Goal: Task Accomplishment & Management: Complete application form

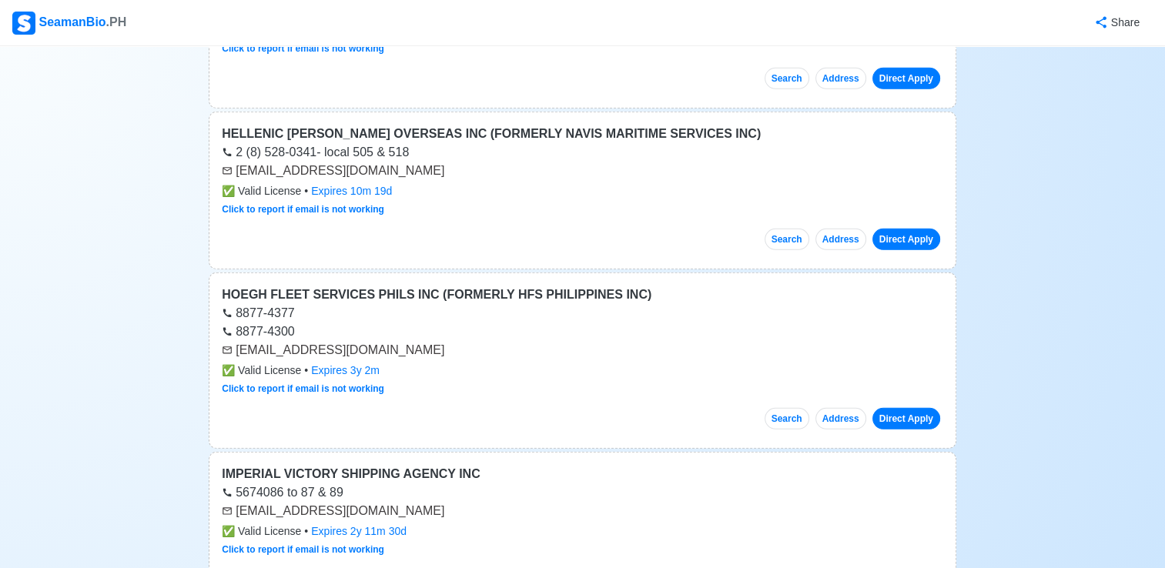
scroll to position [4619, 0]
click at [896, 408] on link "Direct Apply" at bounding box center [906, 419] width 68 height 22
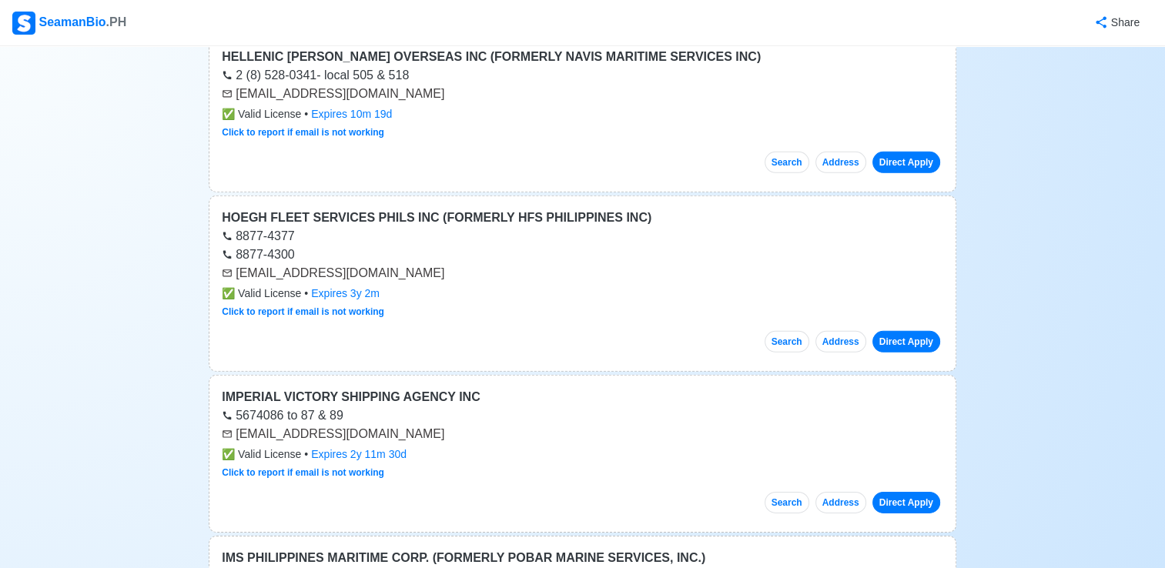
scroll to position [4773, 0]
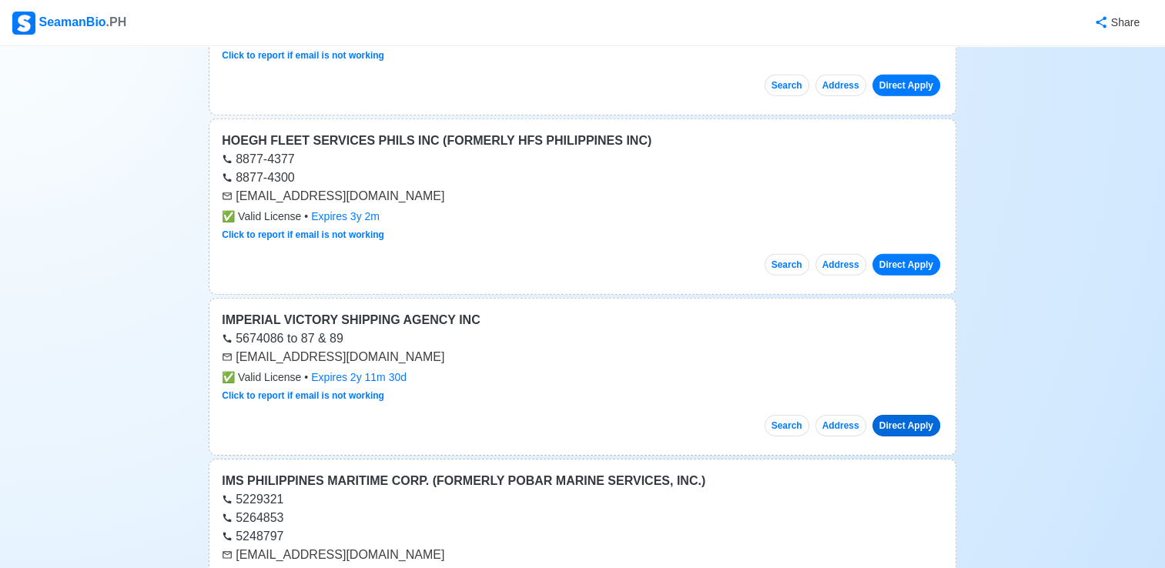
click at [902, 415] on link "Direct Apply" at bounding box center [906, 426] width 68 height 22
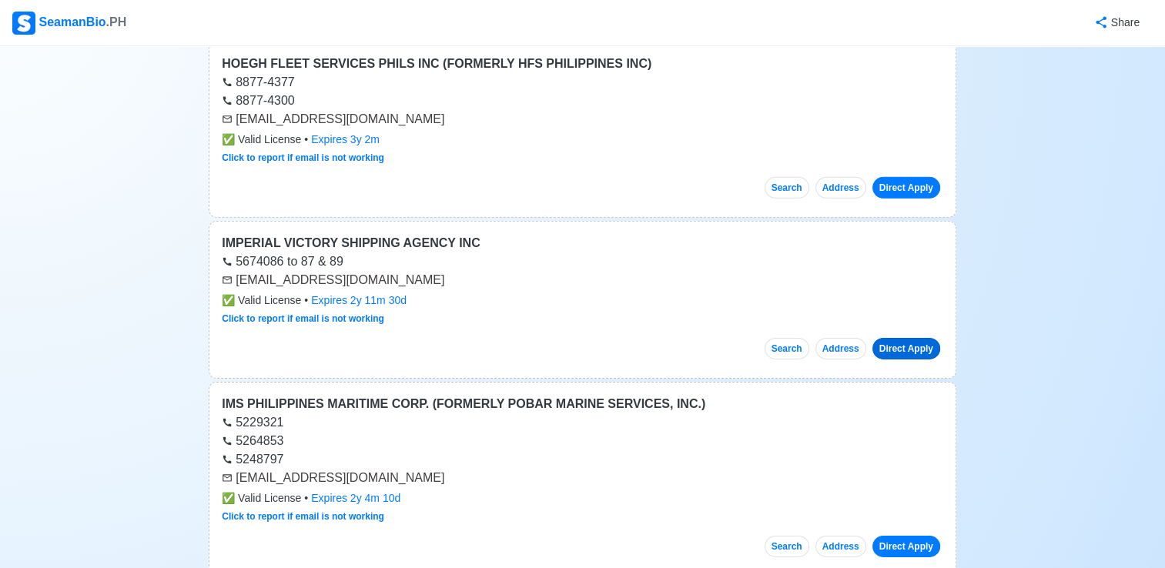
scroll to position [4927, 0]
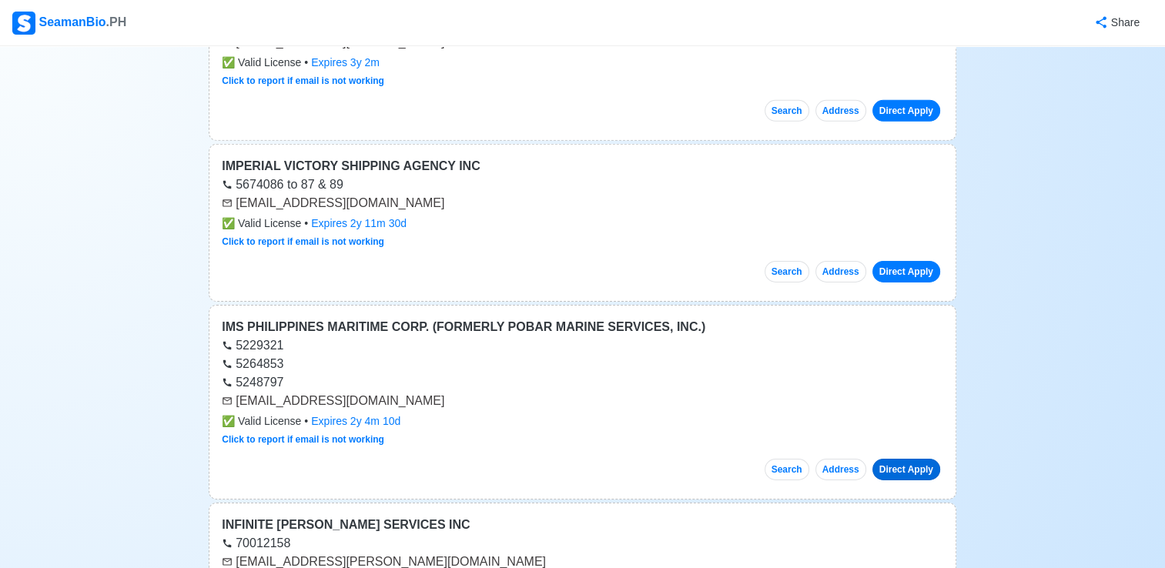
click at [896, 459] on link "Direct Apply" at bounding box center [906, 470] width 68 height 22
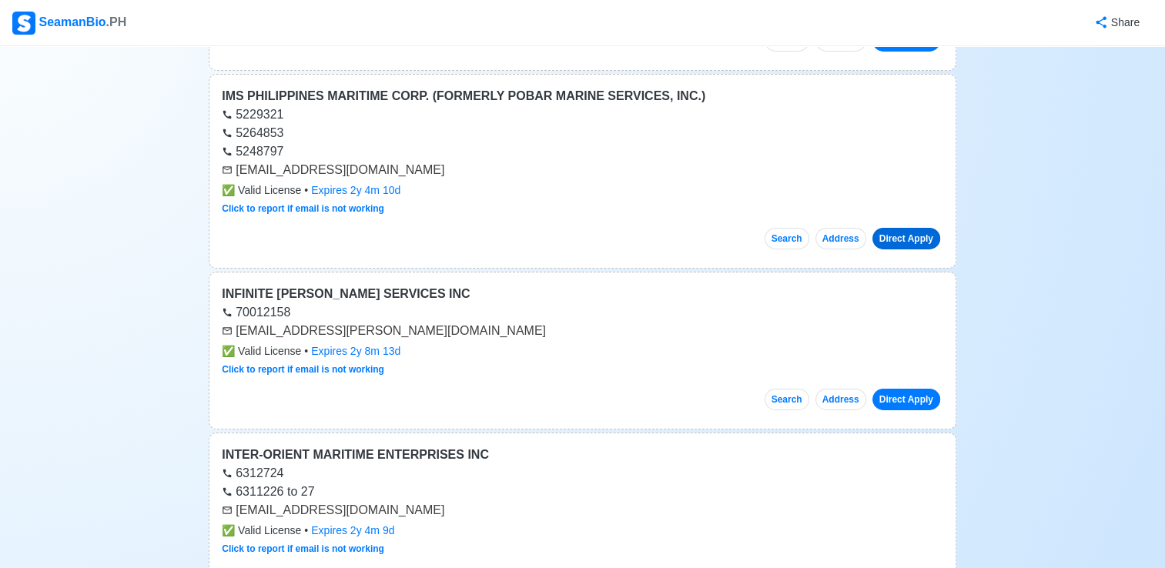
scroll to position [5235, 0]
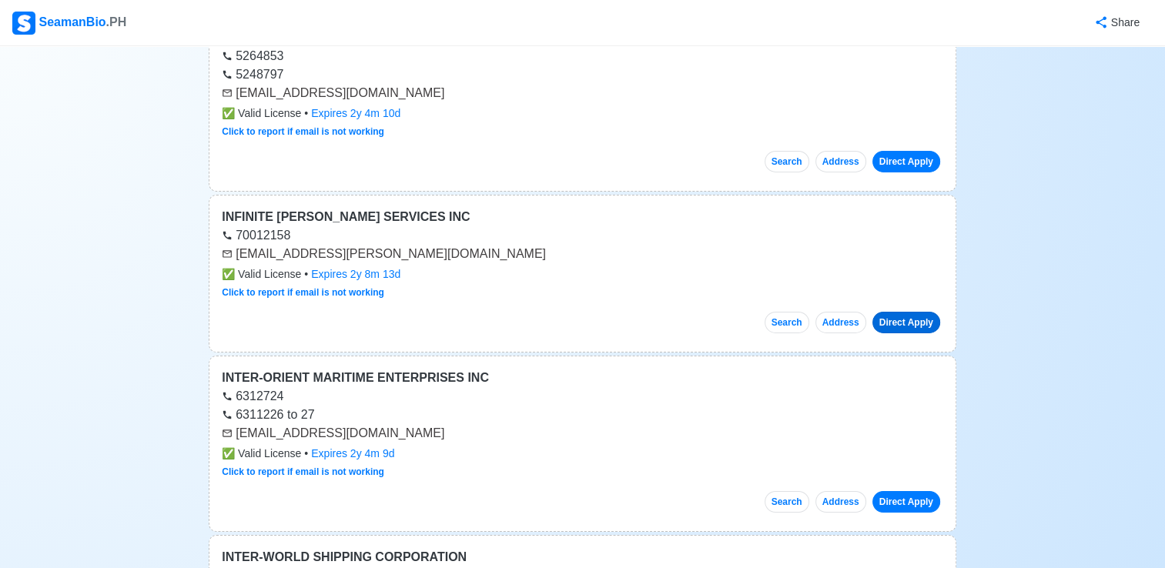
click at [898, 312] on link "Direct Apply" at bounding box center [906, 323] width 68 height 22
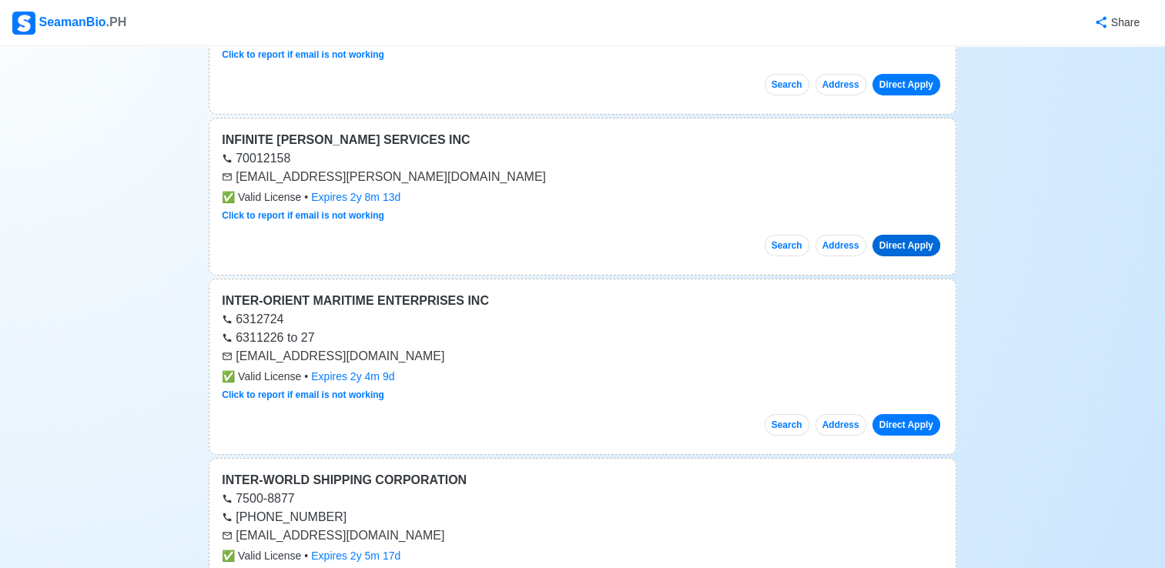
scroll to position [5389, 0]
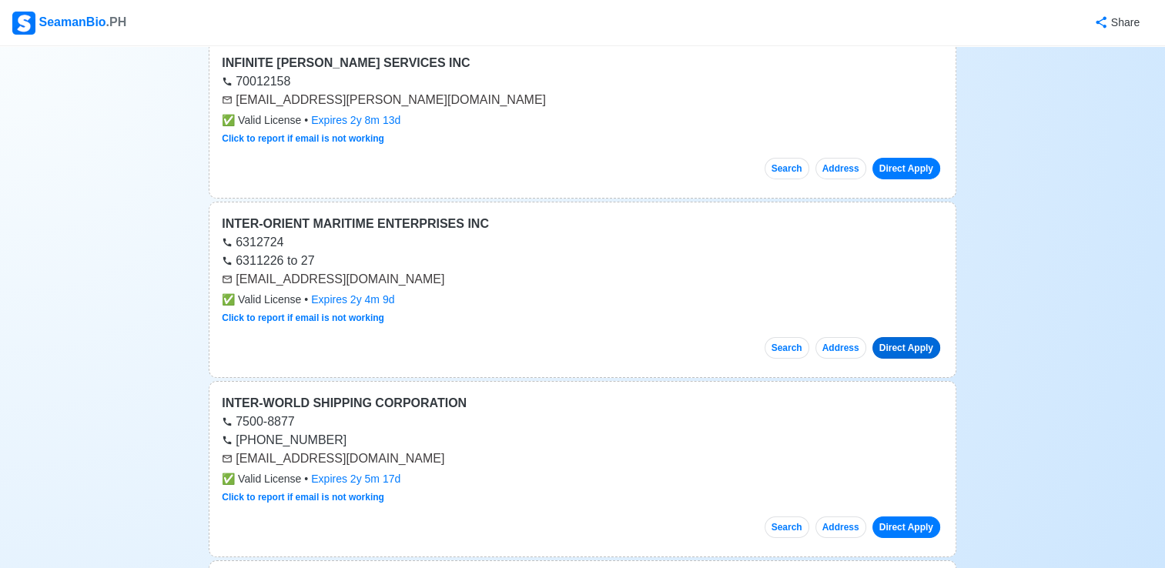
click at [902, 337] on link "Direct Apply" at bounding box center [906, 348] width 68 height 22
click at [909, 517] on link "Direct Apply" at bounding box center [906, 528] width 68 height 22
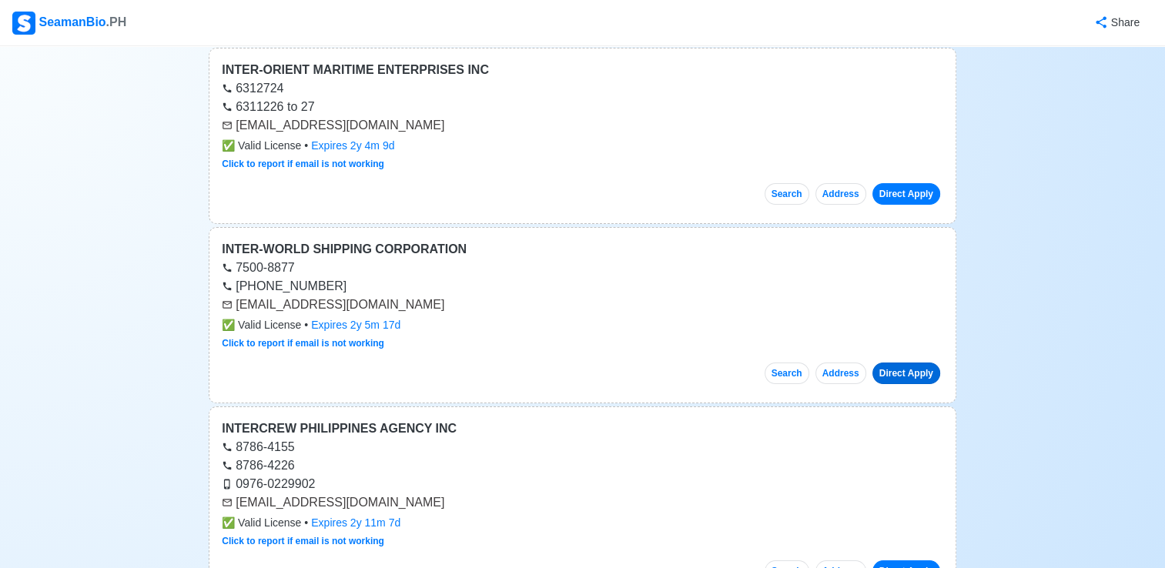
scroll to position [5620, 0]
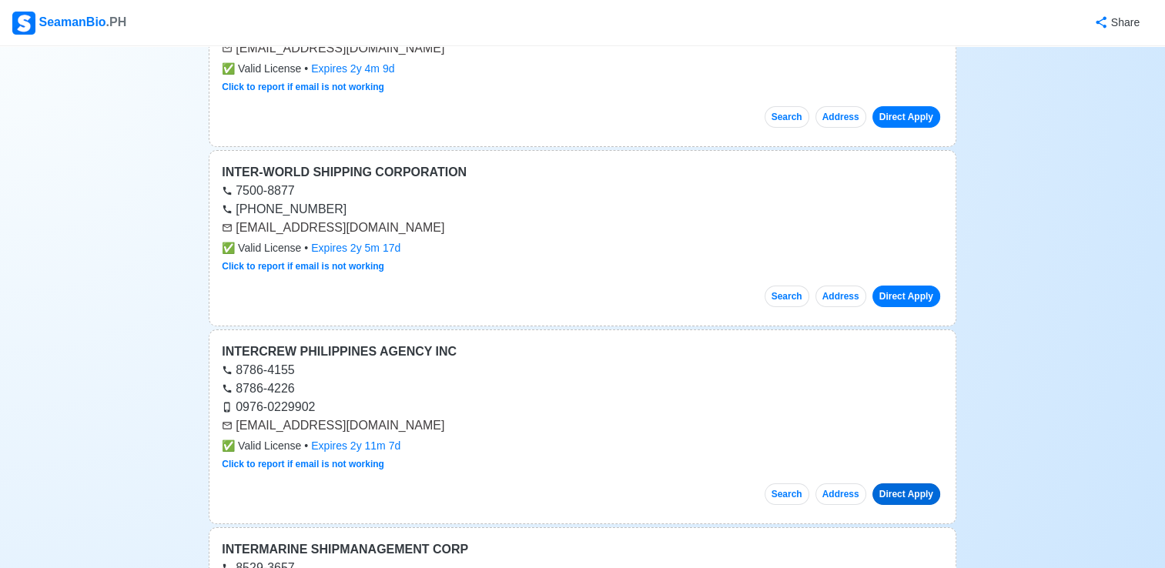
click at [902, 483] on link "Direct Apply" at bounding box center [906, 494] width 68 height 22
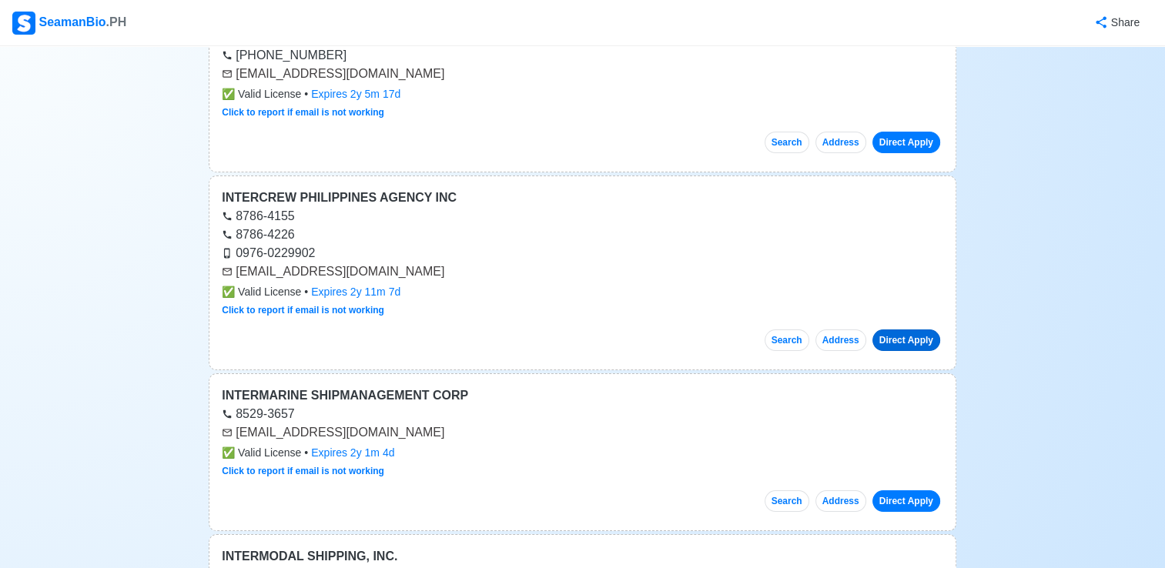
scroll to position [5851, 0]
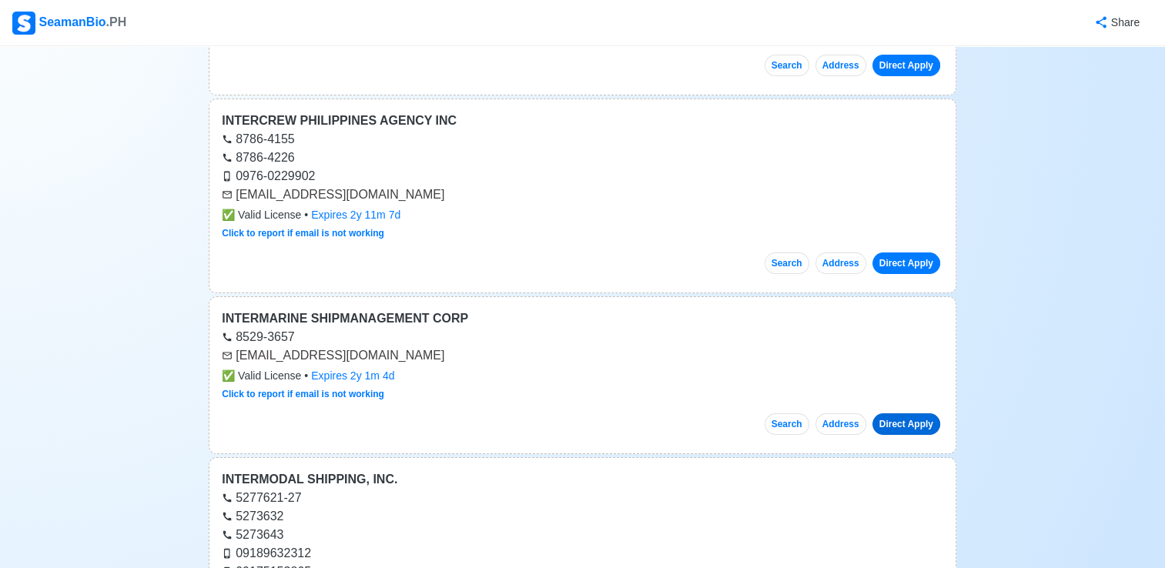
click at [902, 413] on link "Direct Apply" at bounding box center [906, 424] width 68 height 22
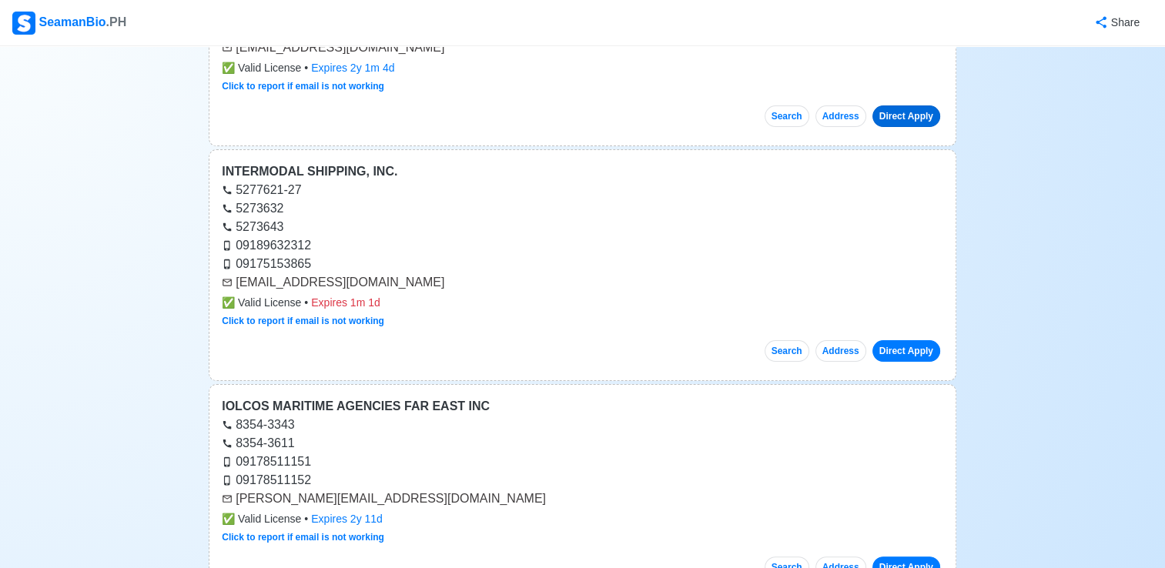
scroll to position [6390, 0]
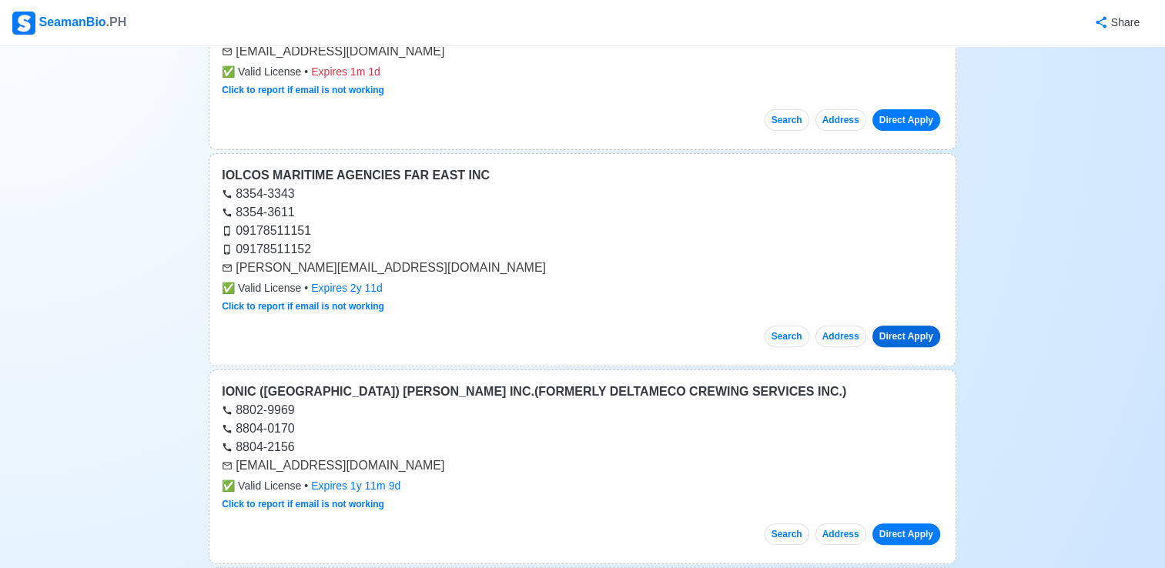
click at [904, 326] on link "Direct Apply" at bounding box center [906, 337] width 68 height 22
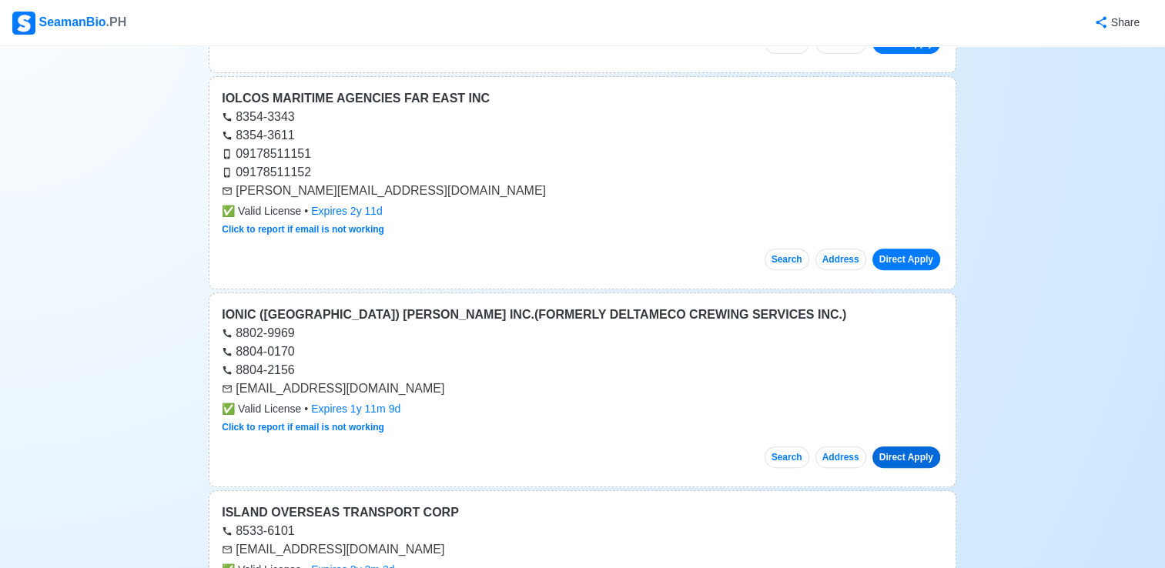
click at [905, 447] on link "Direct Apply" at bounding box center [906, 458] width 68 height 22
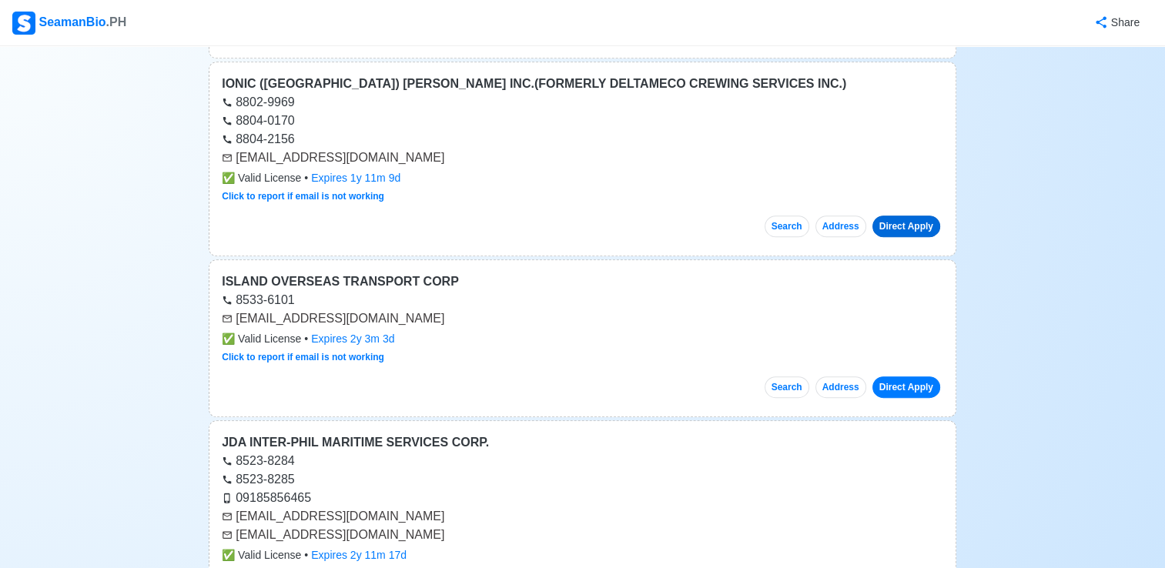
scroll to position [6775, 0]
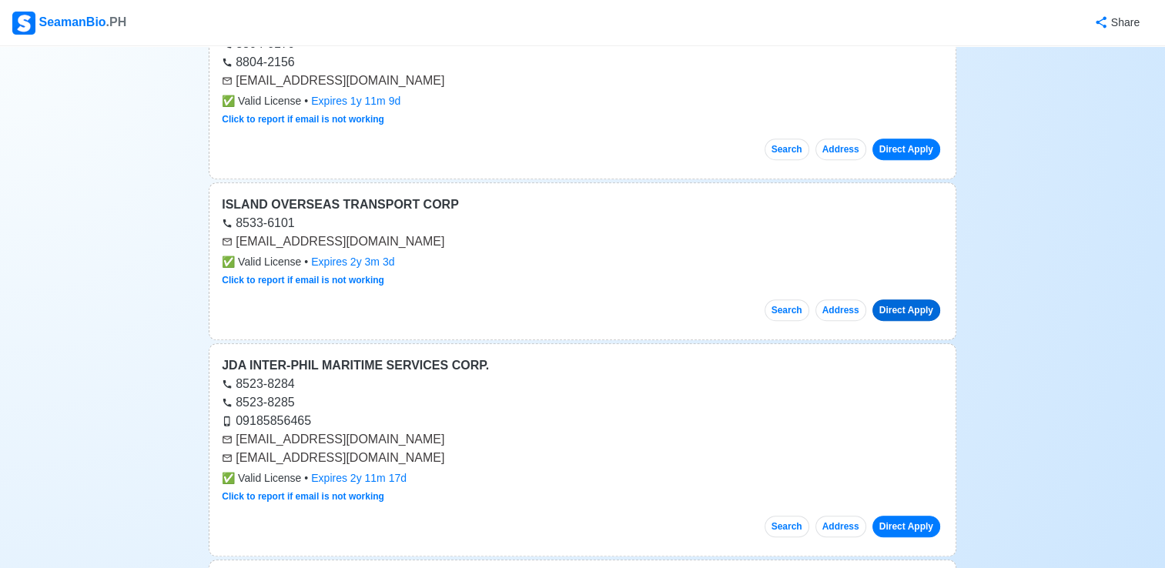
click at [899, 299] on link "Direct Apply" at bounding box center [906, 310] width 68 height 22
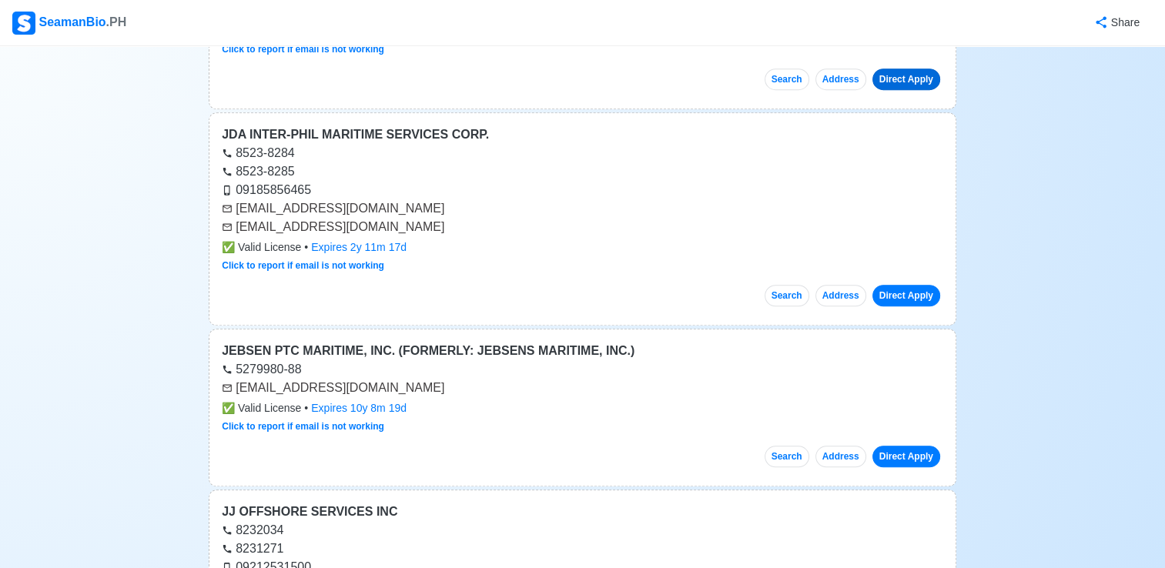
scroll to position [7083, 0]
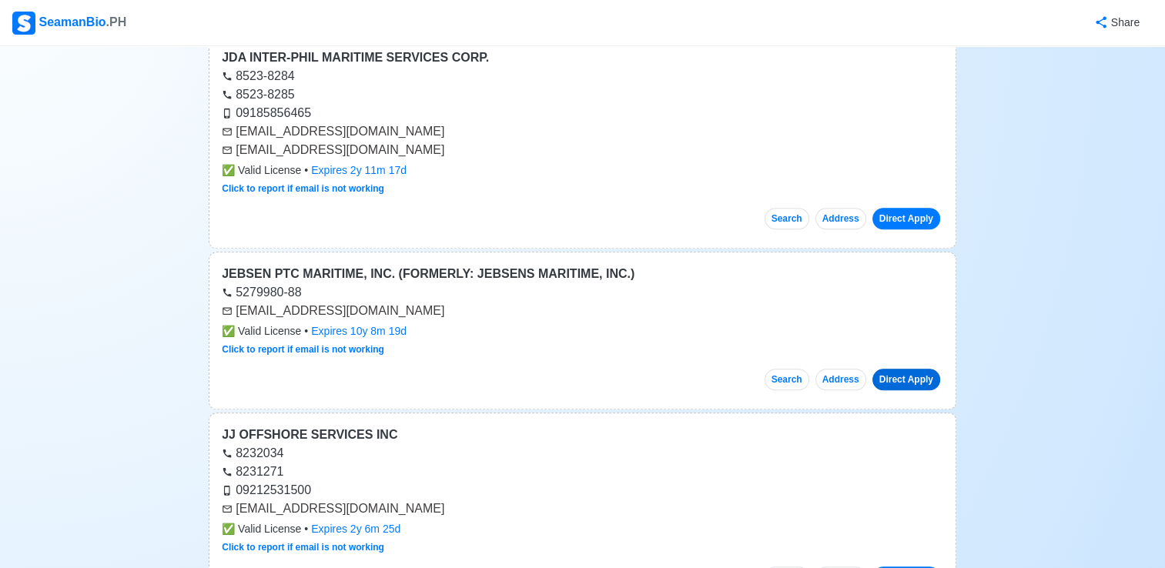
click at [905, 369] on link "Direct Apply" at bounding box center [906, 380] width 68 height 22
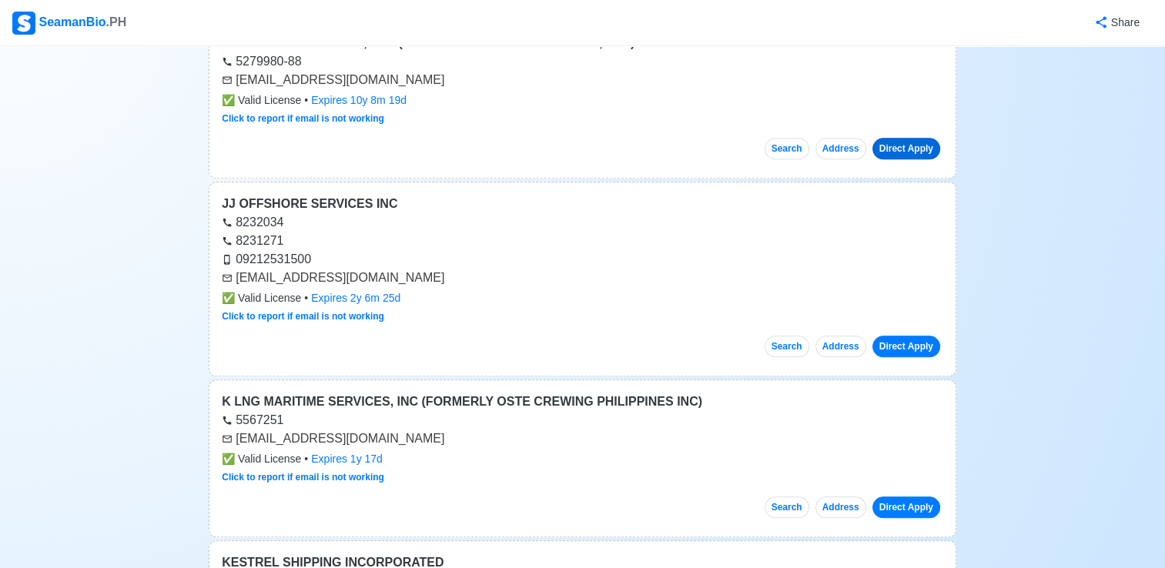
scroll to position [7391, 0]
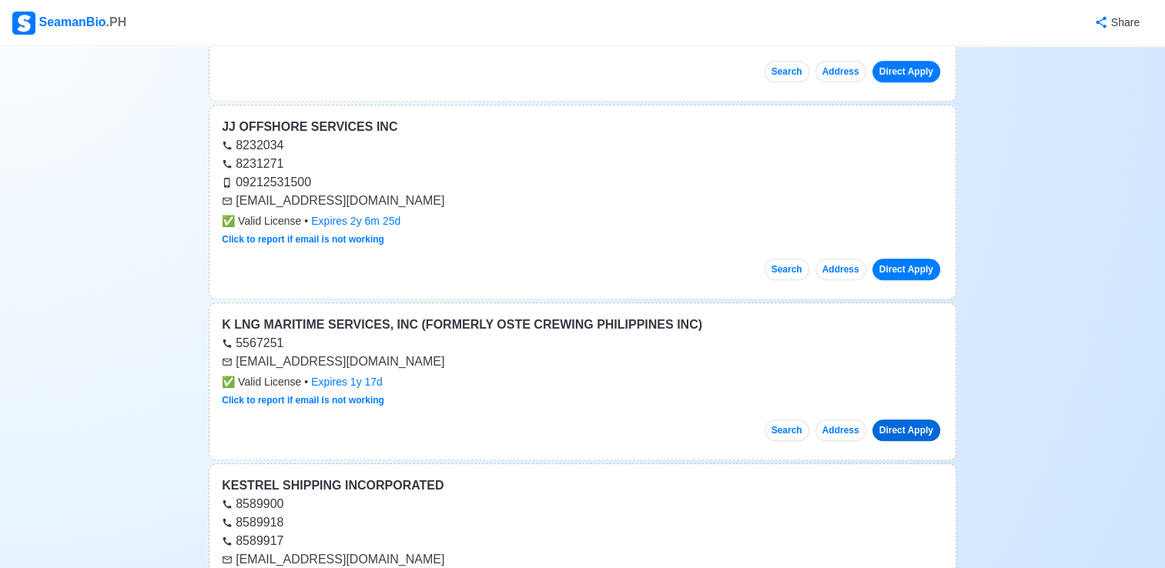
click at [908, 420] on link "Direct Apply" at bounding box center [906, 431] width 68 height 22
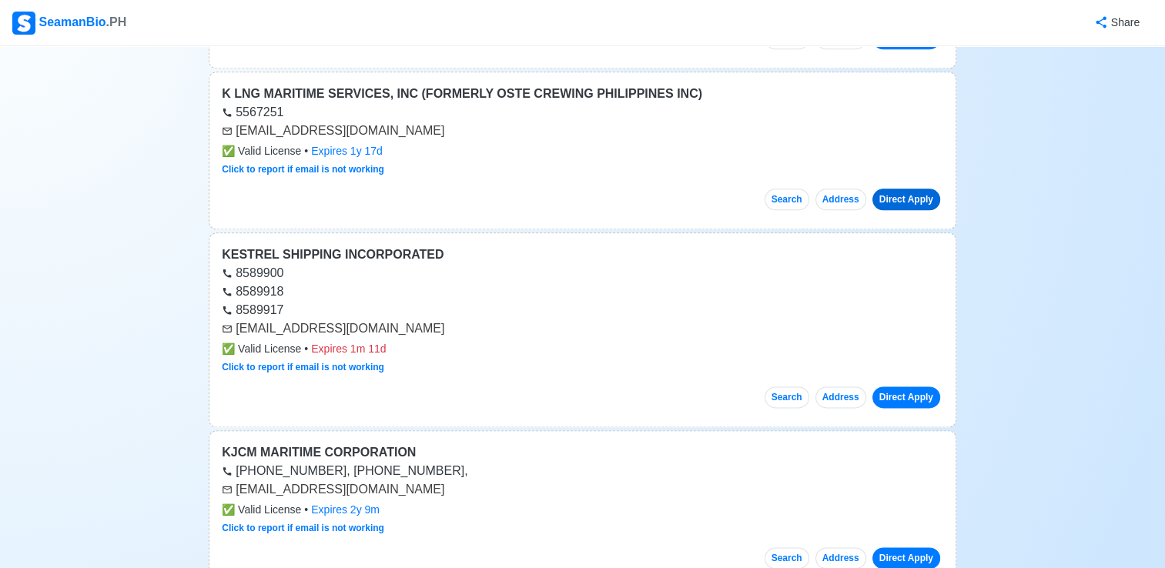
scroll to position [7699, 0]
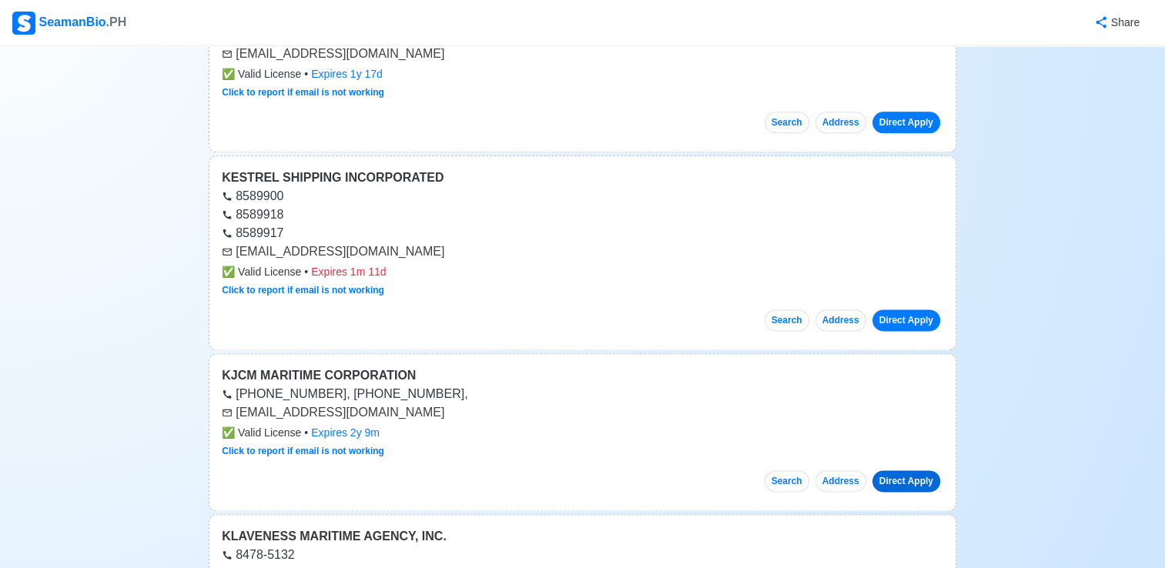
click at [906, 470] on link "Direct Apply" at bounding box center [906, 481] width 68 height 22
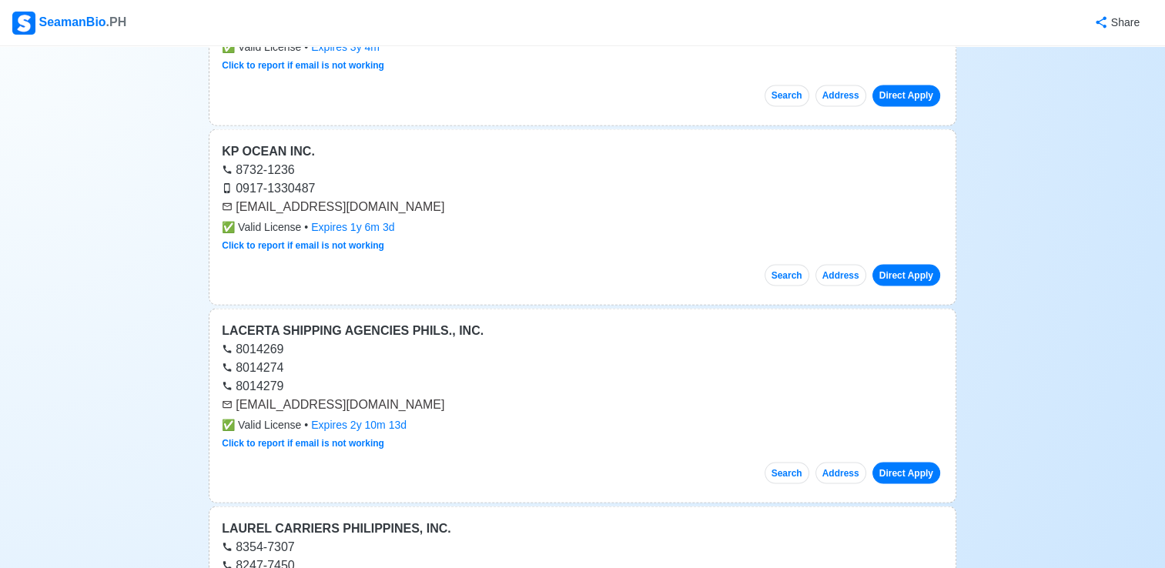
scroll to position [8699, 0]
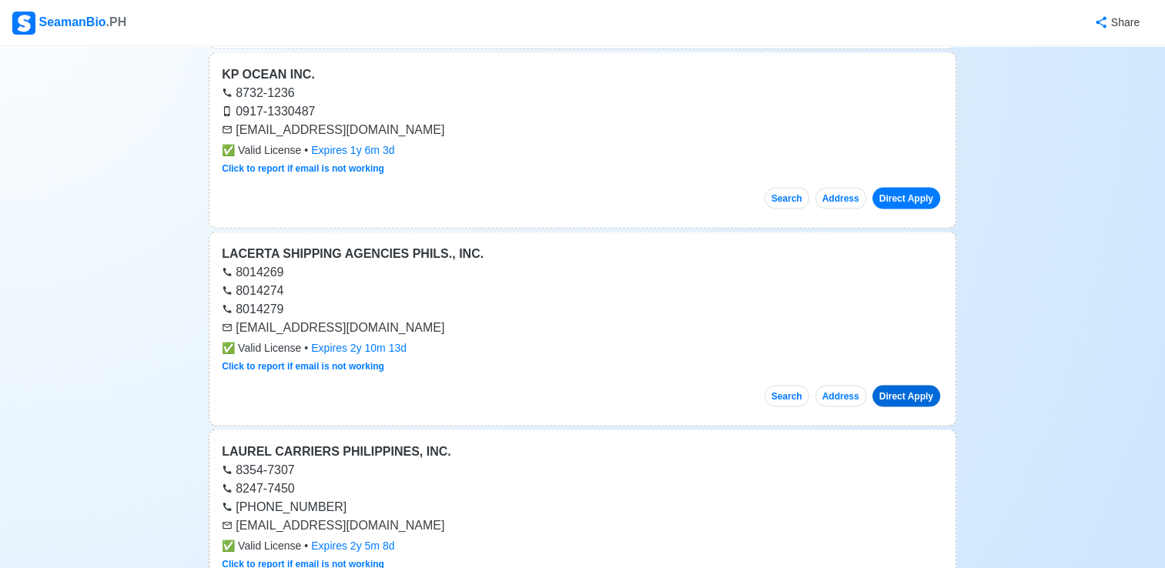
click at [900, 385] on link "Direct Apply" at bounding box center [906, 396] width 68 height 22
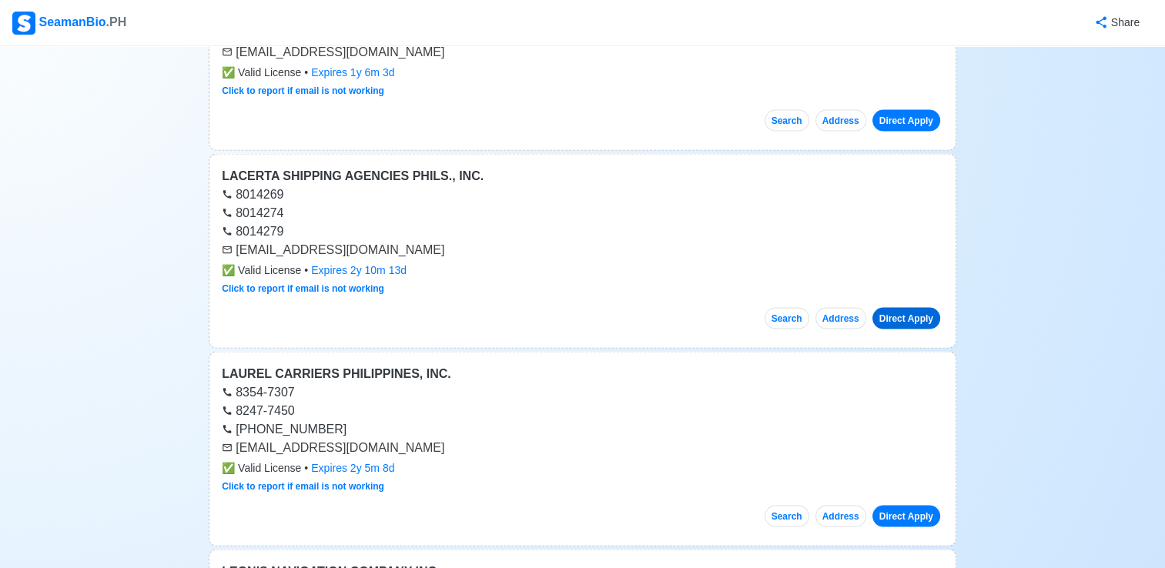
scroll to position [8853, 0]
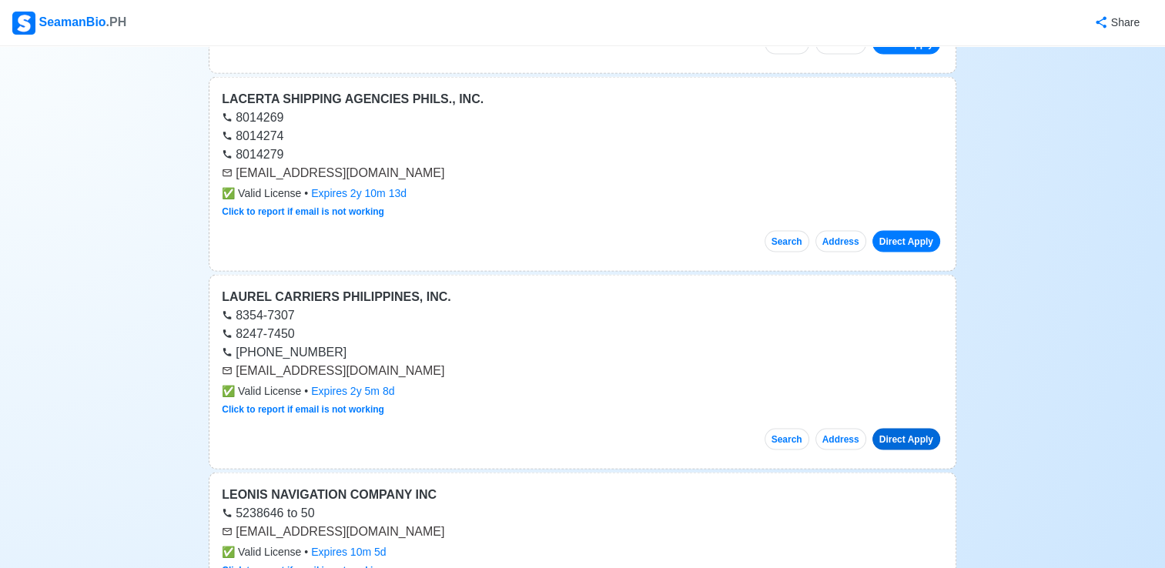
click at [909, 429] on link "Direct Apply" at bounding box center [906, 440] width 68 height 22
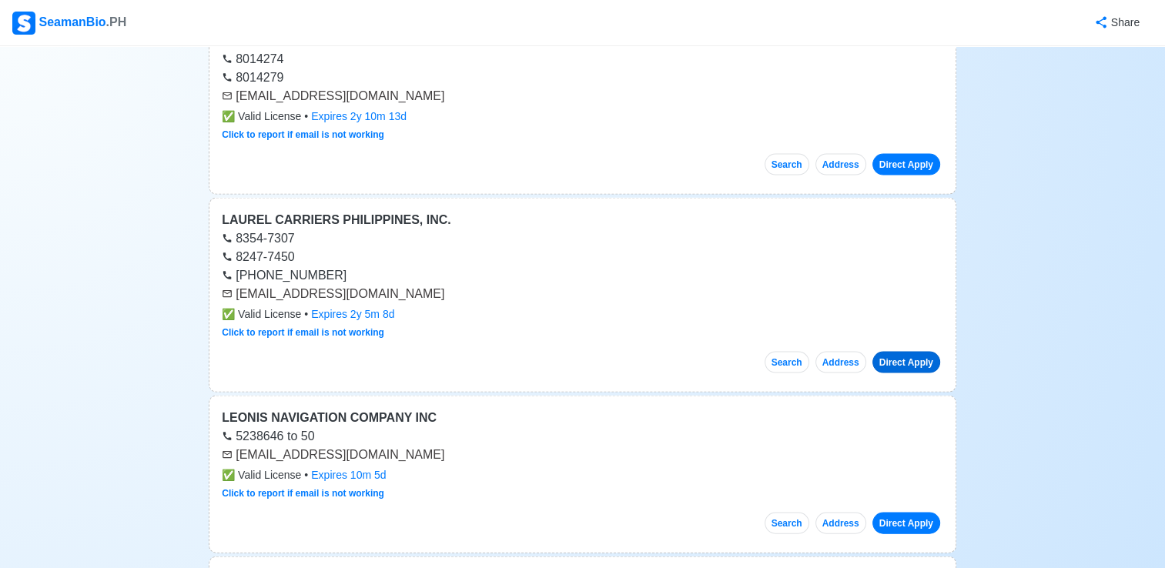
scroll to position [9007, 0]
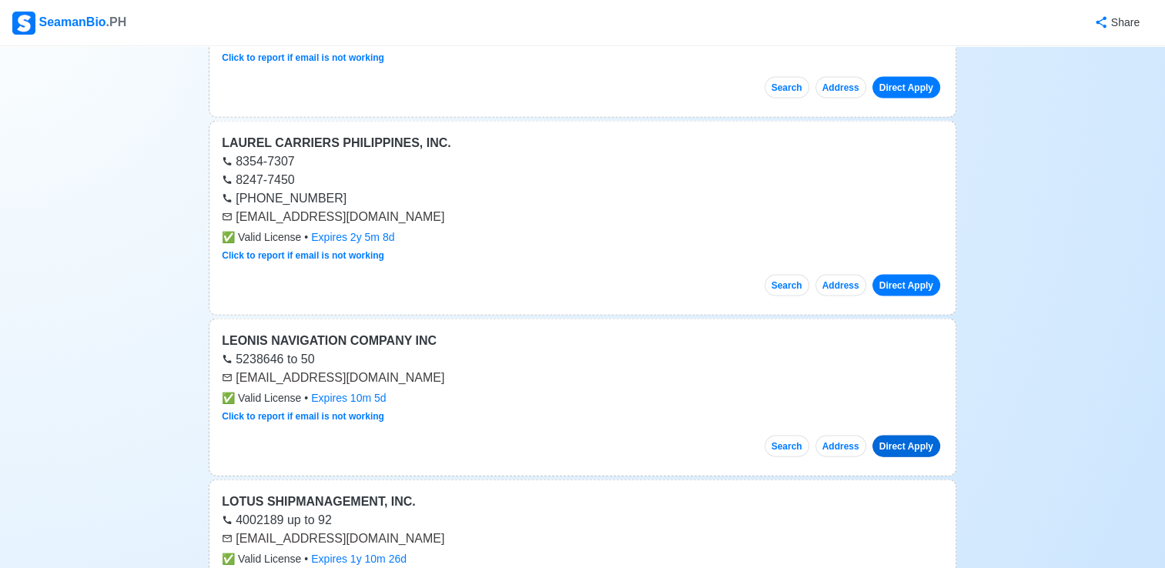
click at [902, 436] on link "Direct Apply" at bounding box center [906, 447] width 68 height 22
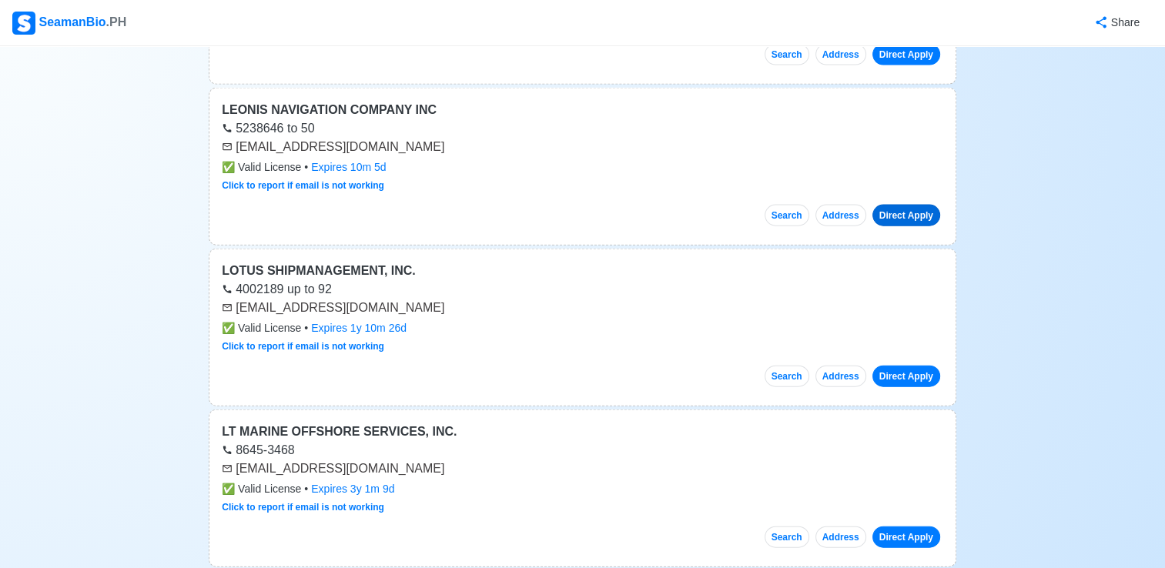
scroll to position [9315, 0]
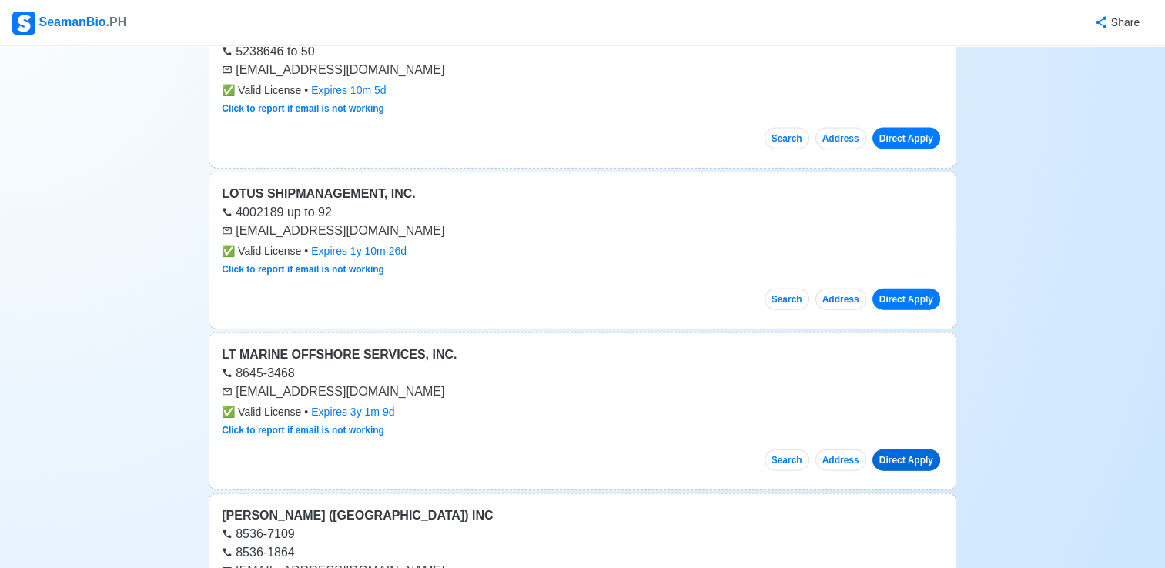
click at [909, 450] on link "Direct Apply" at bounding box center [906, 461] width 68 height 22
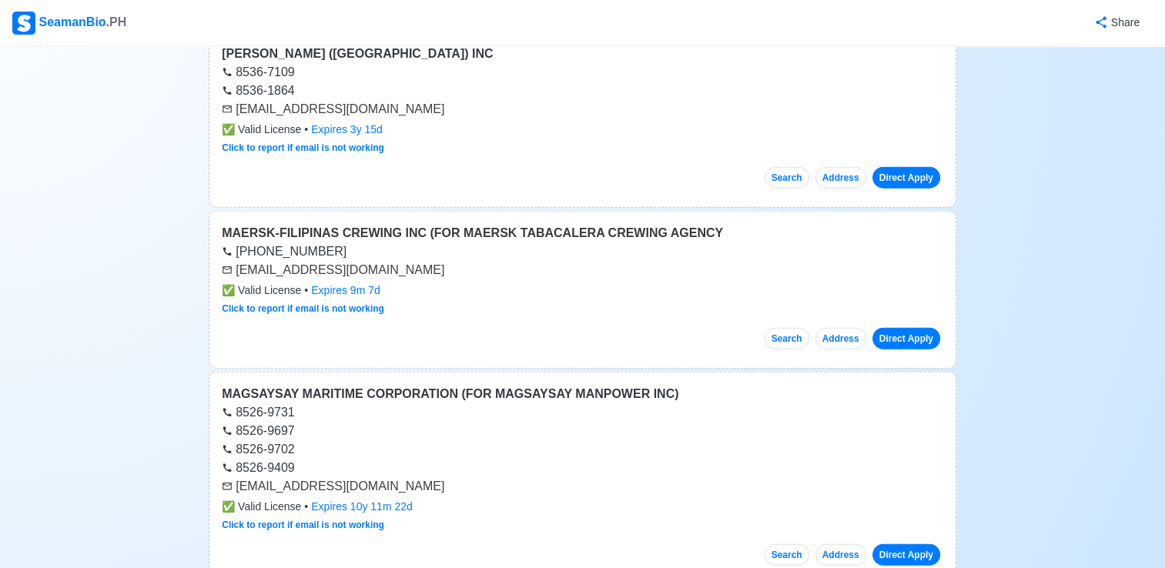
scroll to position [9854, 0]
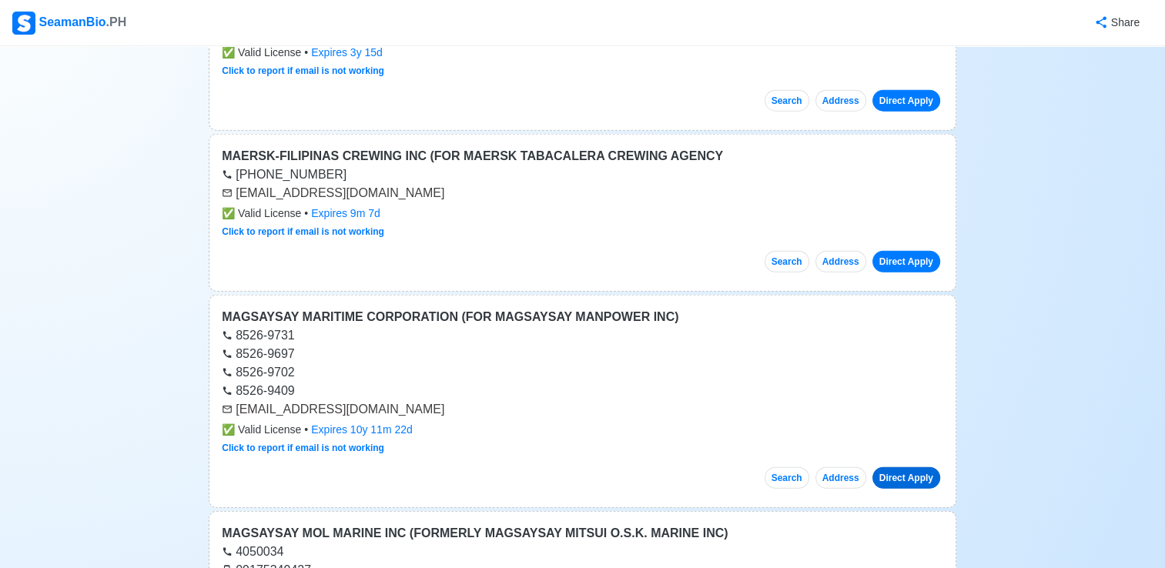
click at [907, 467] on link "Direct Apply" at bounding box center [906, 478] width 68 height 22
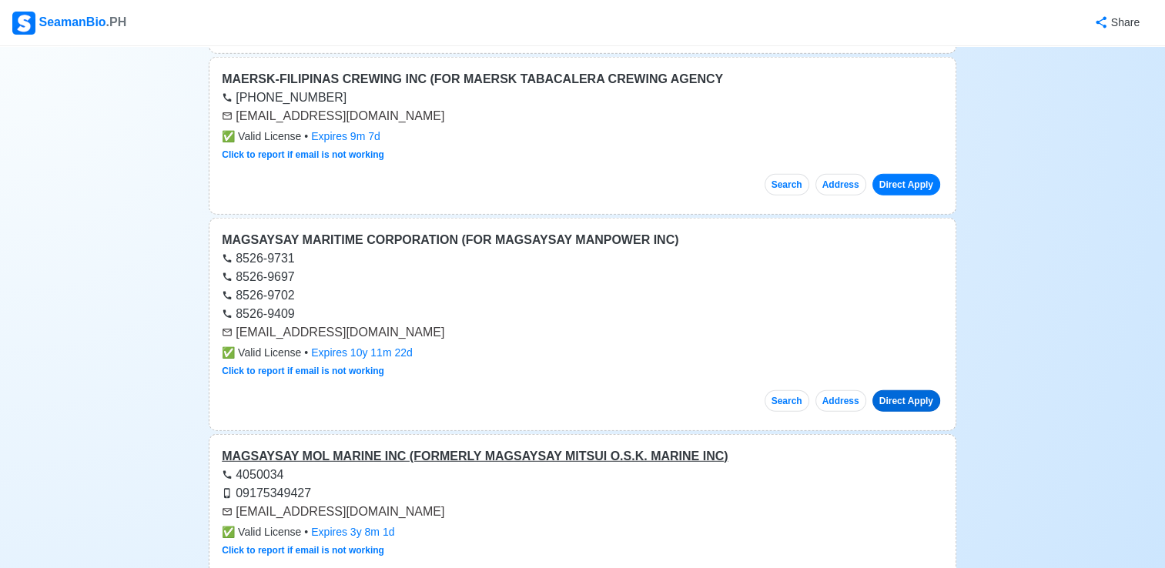
scroll to position [10008, 0]
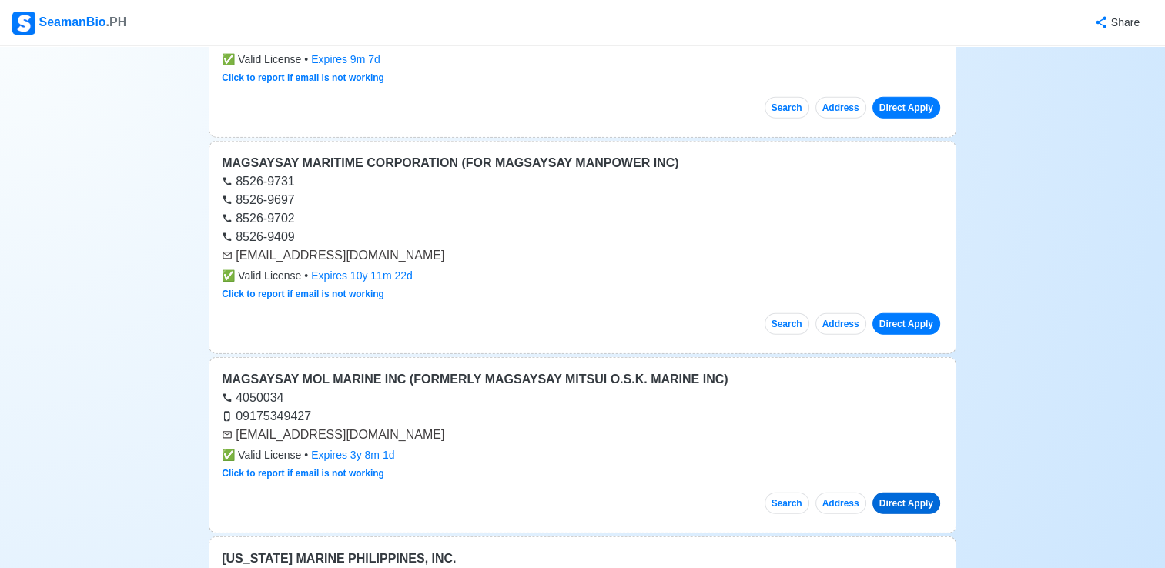
click at [904, 493] on link "Direct Apply" at bounding box center [906, 504] width 68 height 22
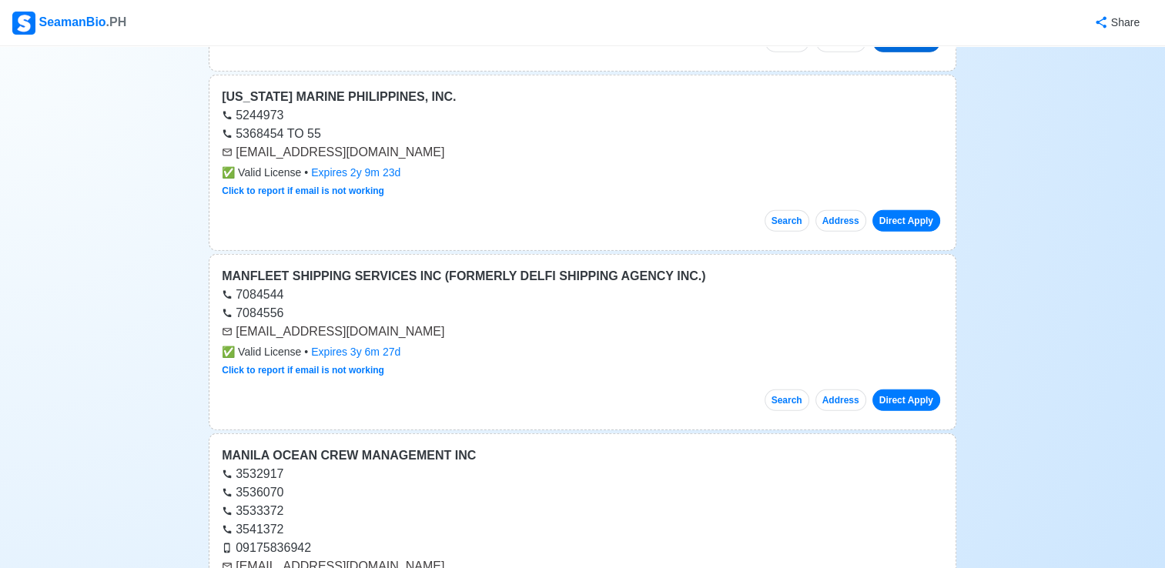
scroll to position [10547, 0]
